Goal: Check status: Check status

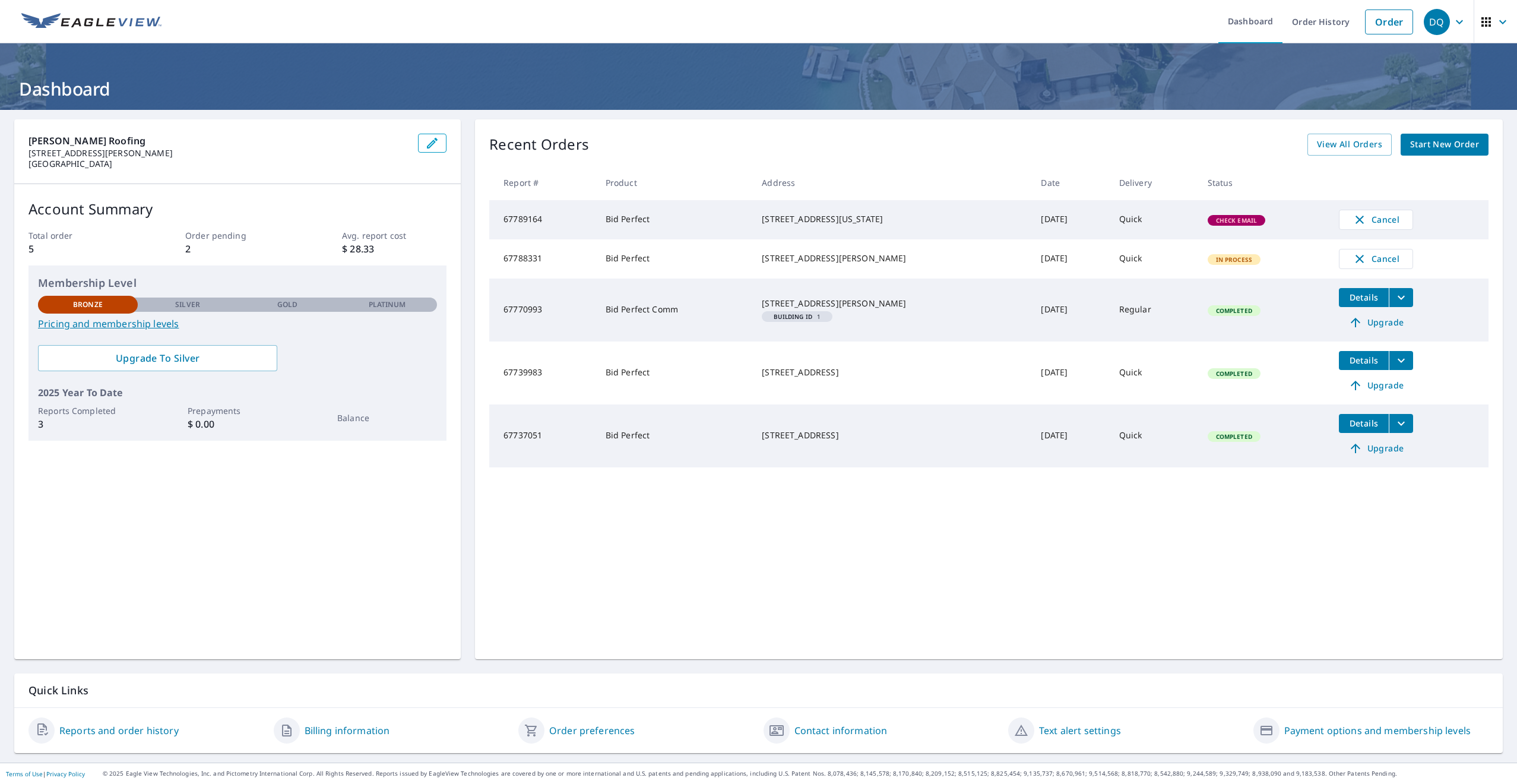
click at [1238, 222] on span "Check Email" at bounding box center [1236, 220] width 56 height 9
click at [149, 321] on link "Pricing and membership levels" at bounding box center [238, 323] width 399 height 14
click at [1360, 148] on span "View All Orders" at bounding box center [1349, 144] width 65 height 15
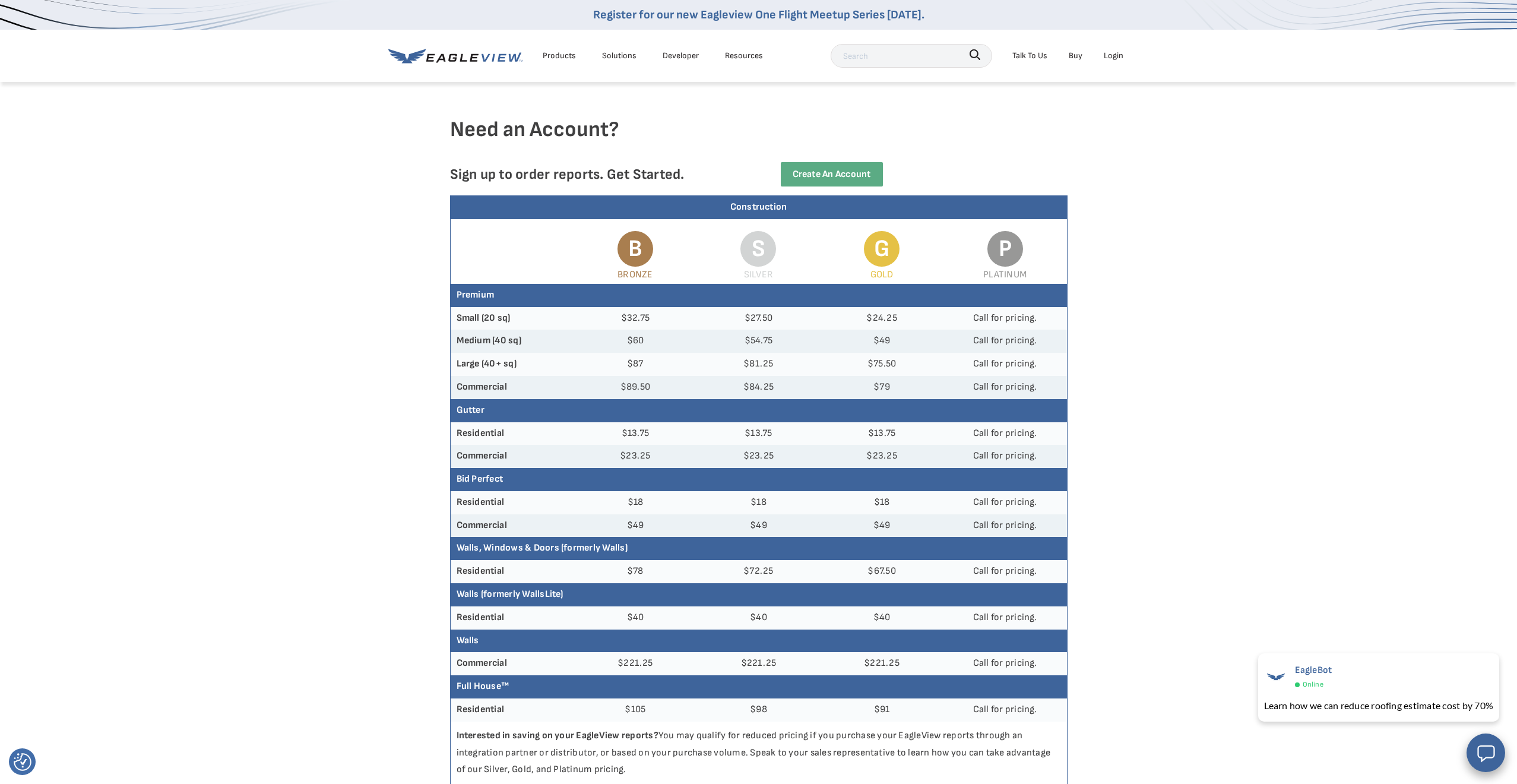
click at [487, 59] on icon at bounding box center [456, 56] width 134 height 15
